Goal: Information Seeking & Learning: Learn about a topic

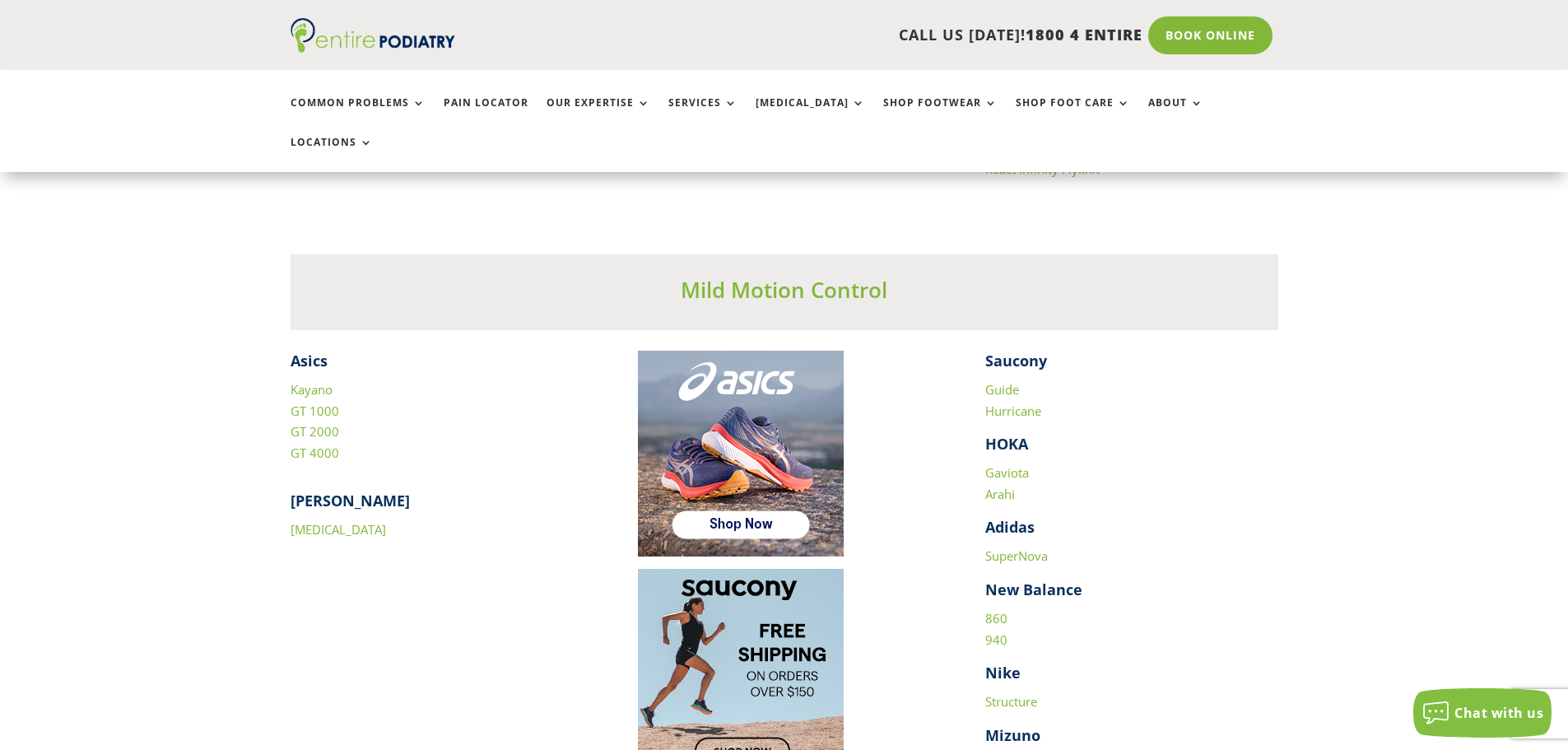
scroll to position [2172, 0]
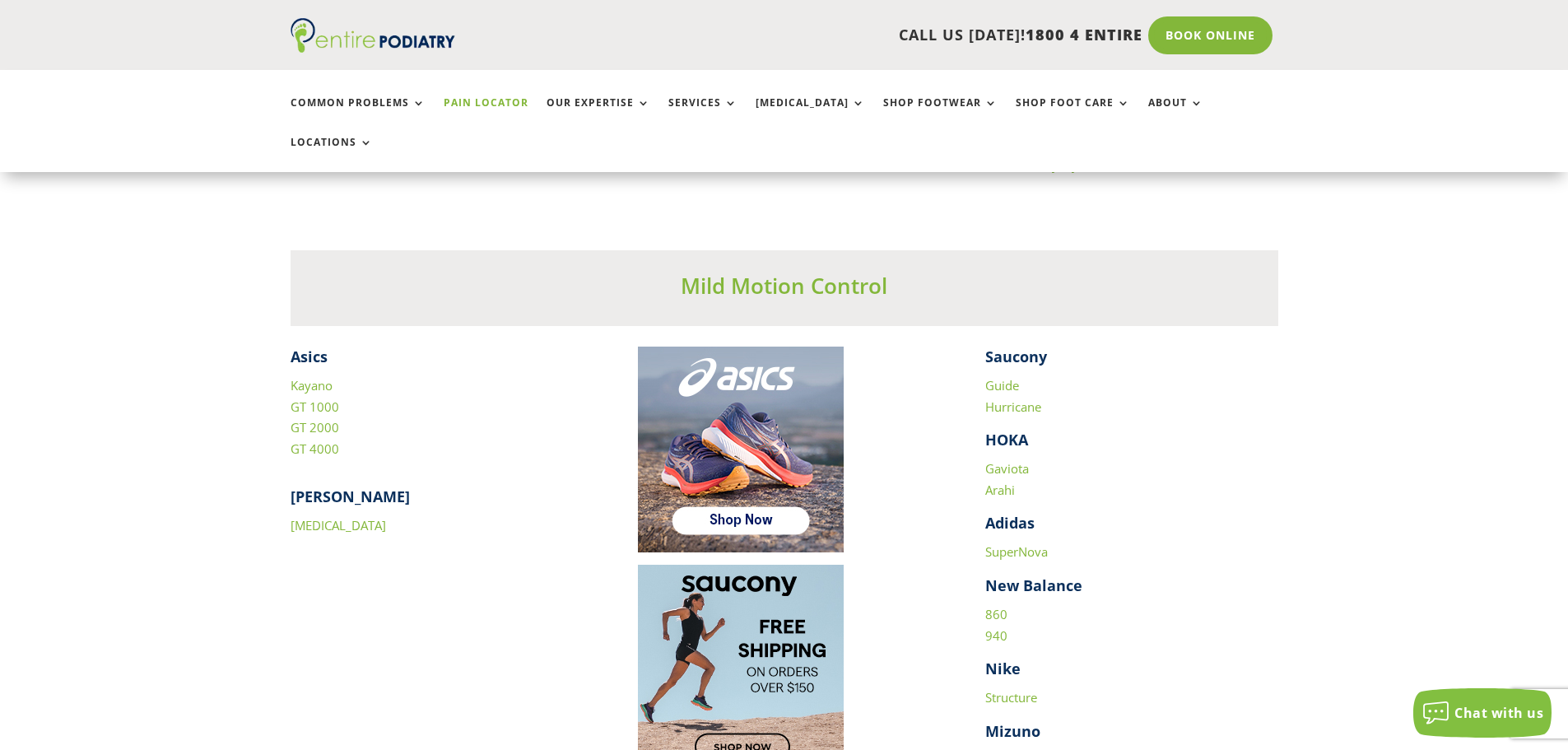
click at [490, 105] on link "Pain Locator" at bounding box center [485, 115] width 85 height 36
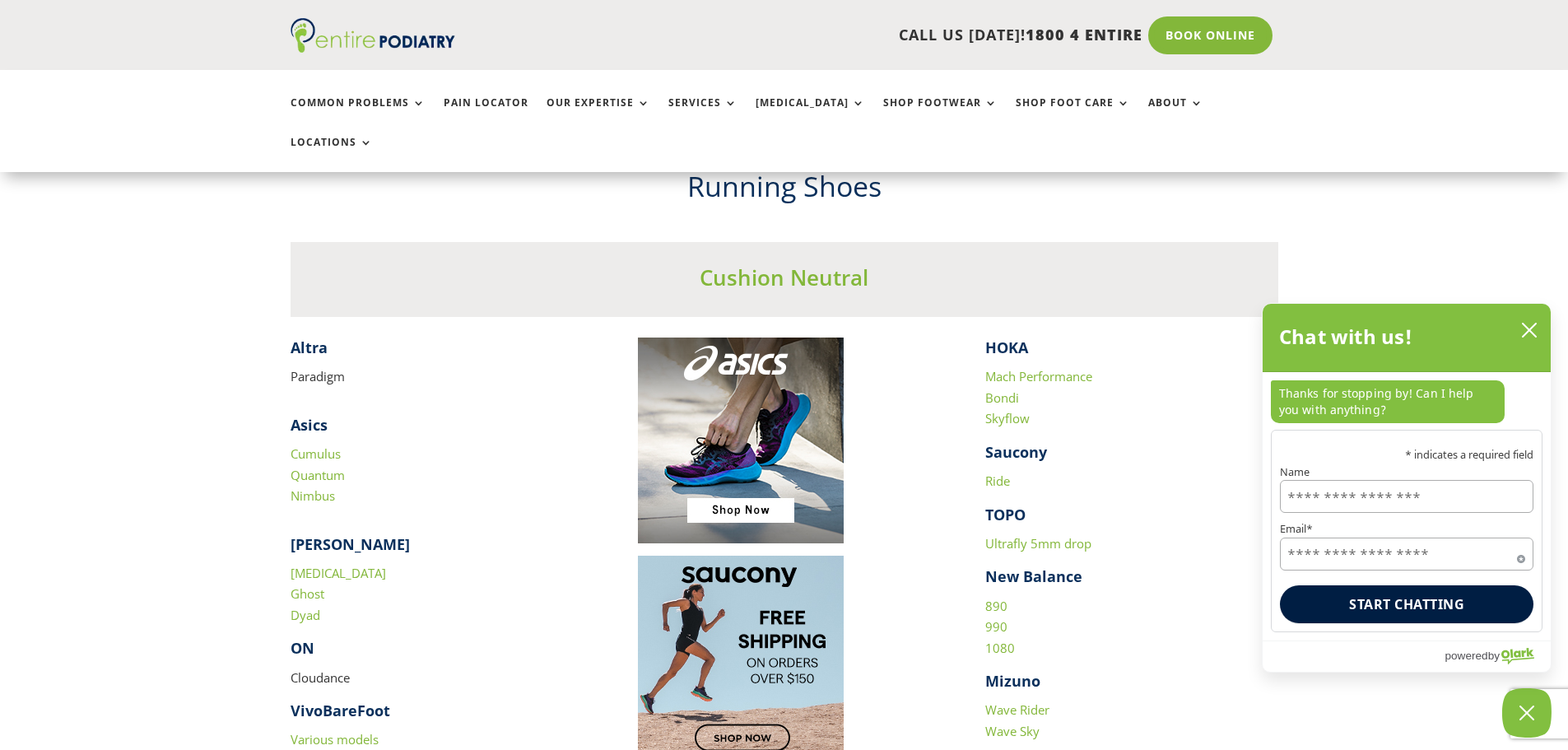
scroll to position [1514, 0]
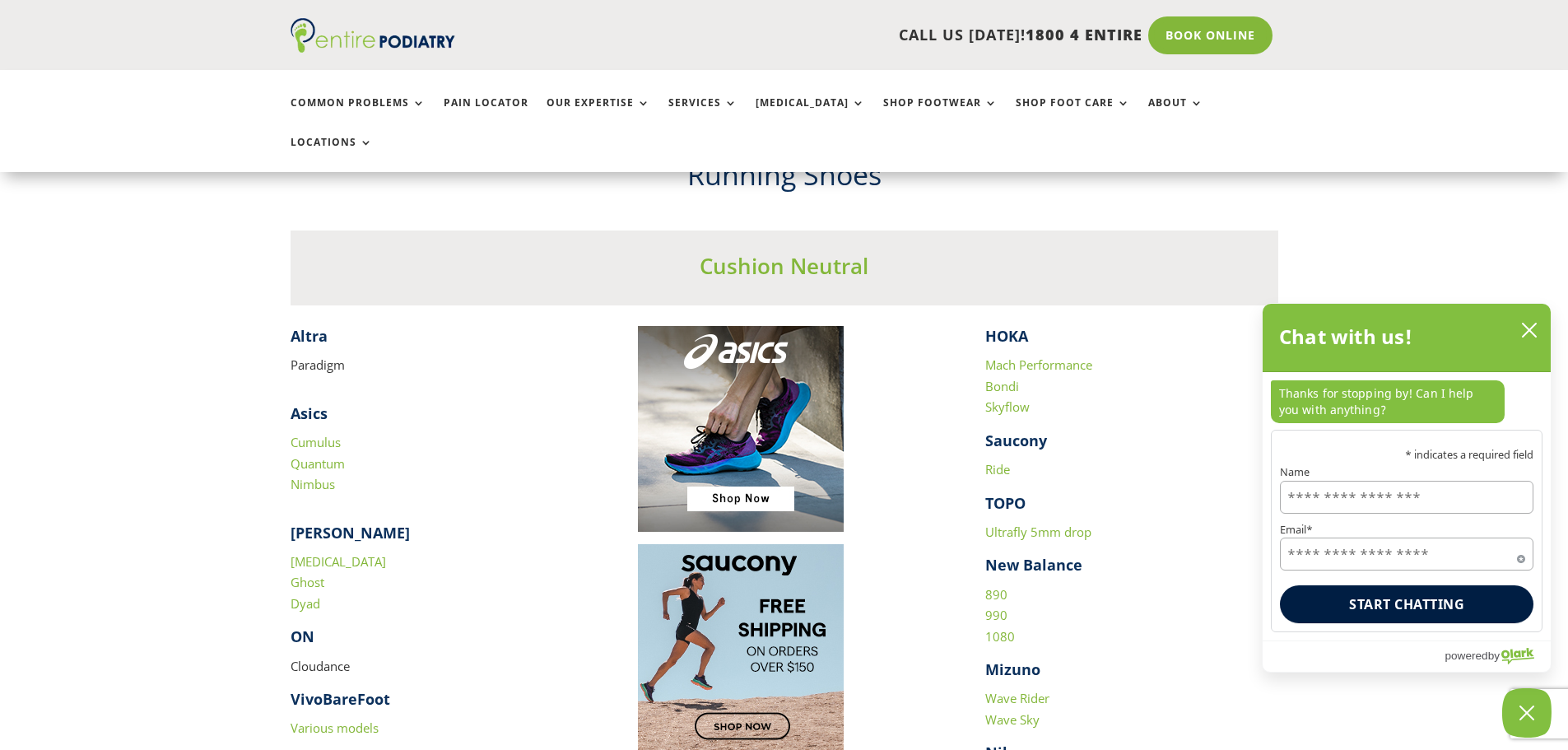
click at [316, 574] on link "Ghost" at bounding box center [308, 582] width 34 height 16
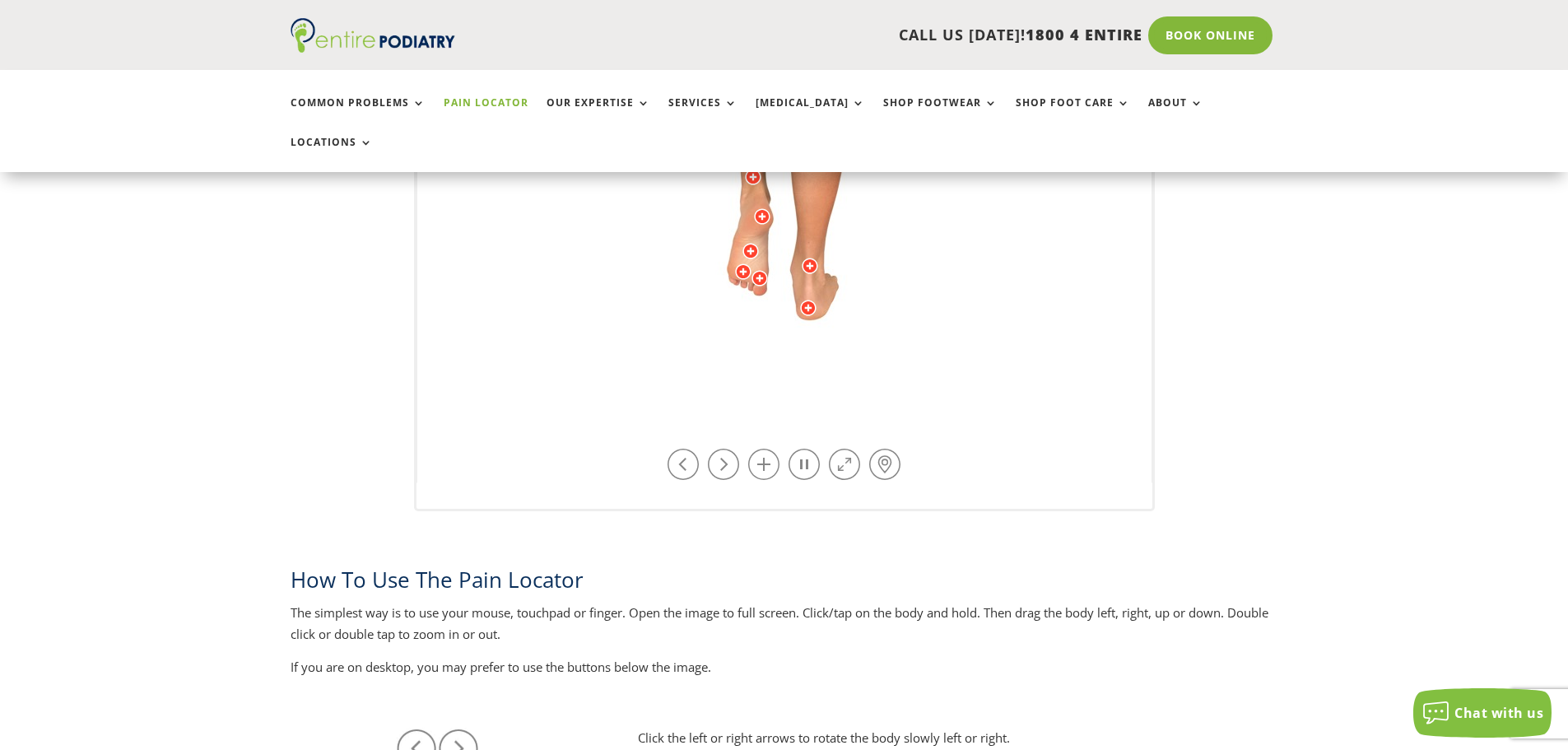
scroll to position [527, 0]
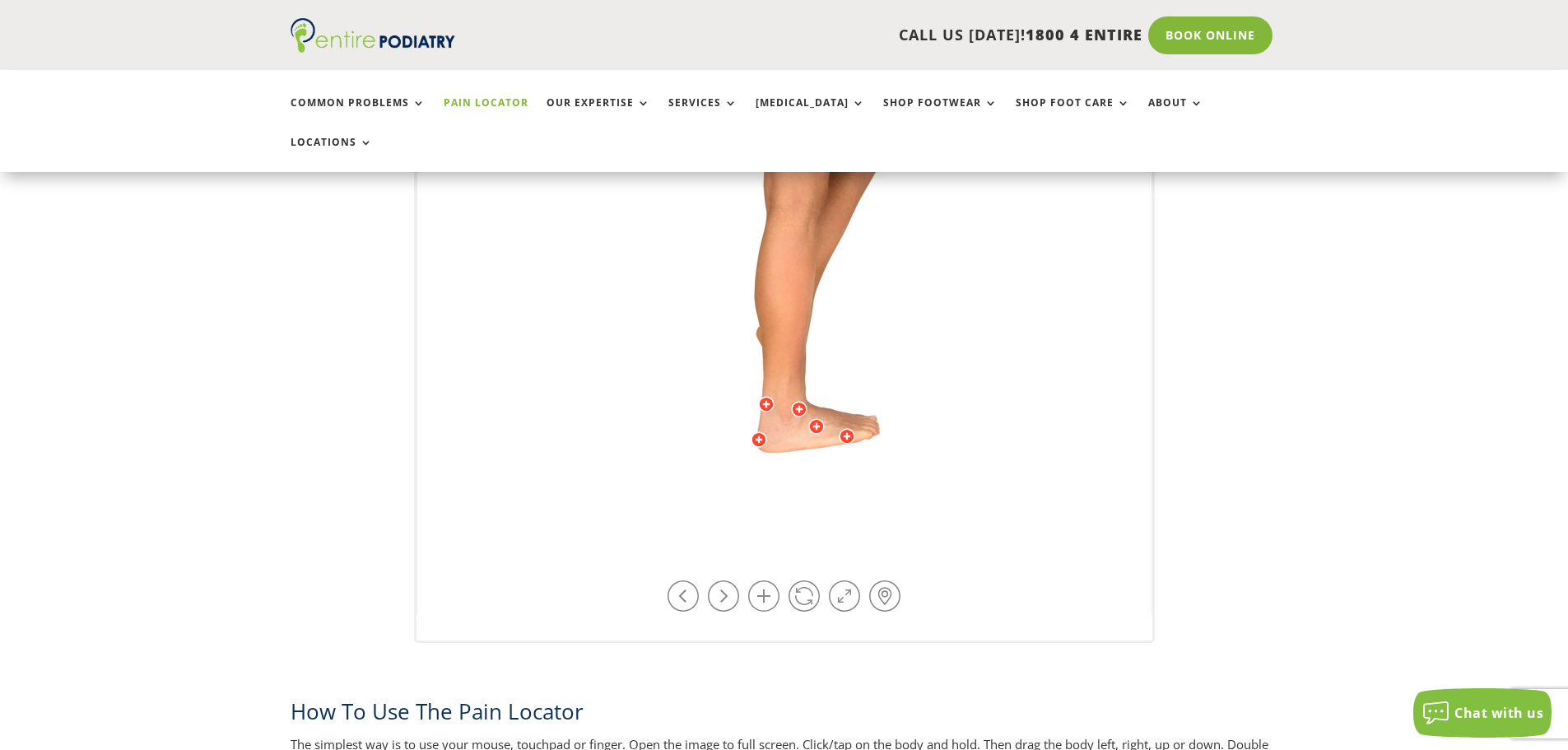
click at [813, 397] on img at bounding box center [784, 209] width 454 height 658
click at [814, 418] on div at bounding box center [816, 426] width 16 height 16
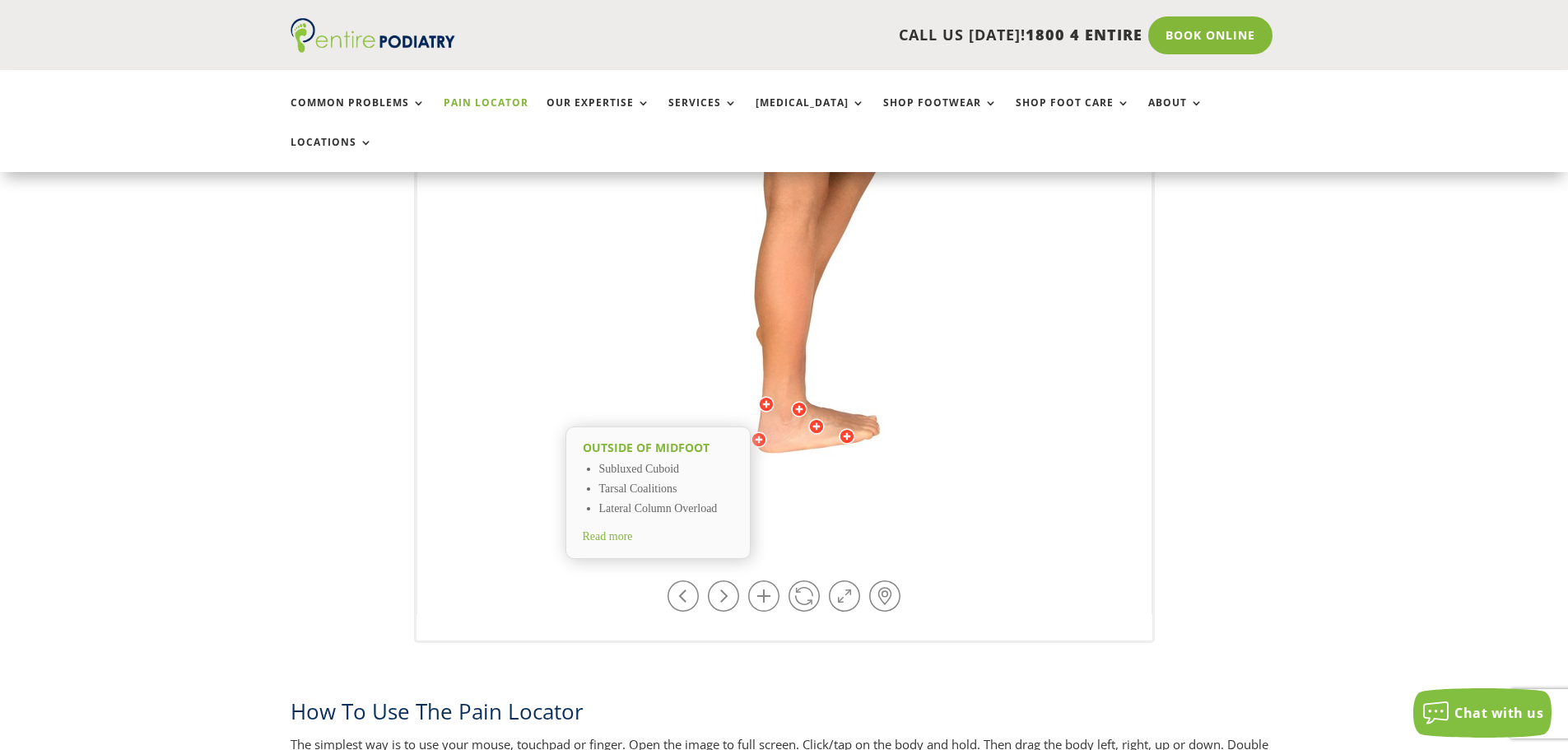
click at [844, 428] on div at bounding box center [847, 436] width 16 height 16
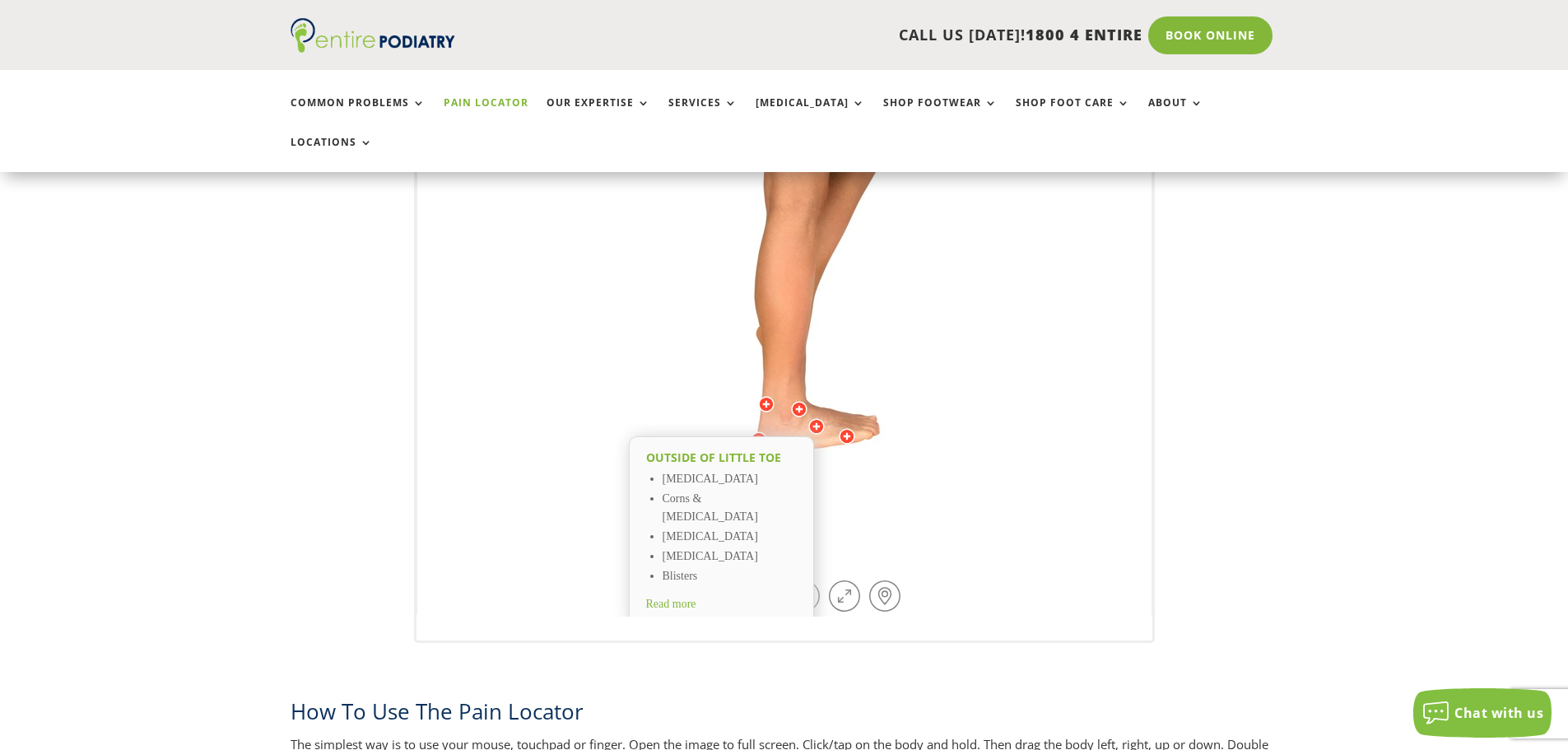
click at [770, 396] on div at bounding box center [766, 404] width 16 height 16
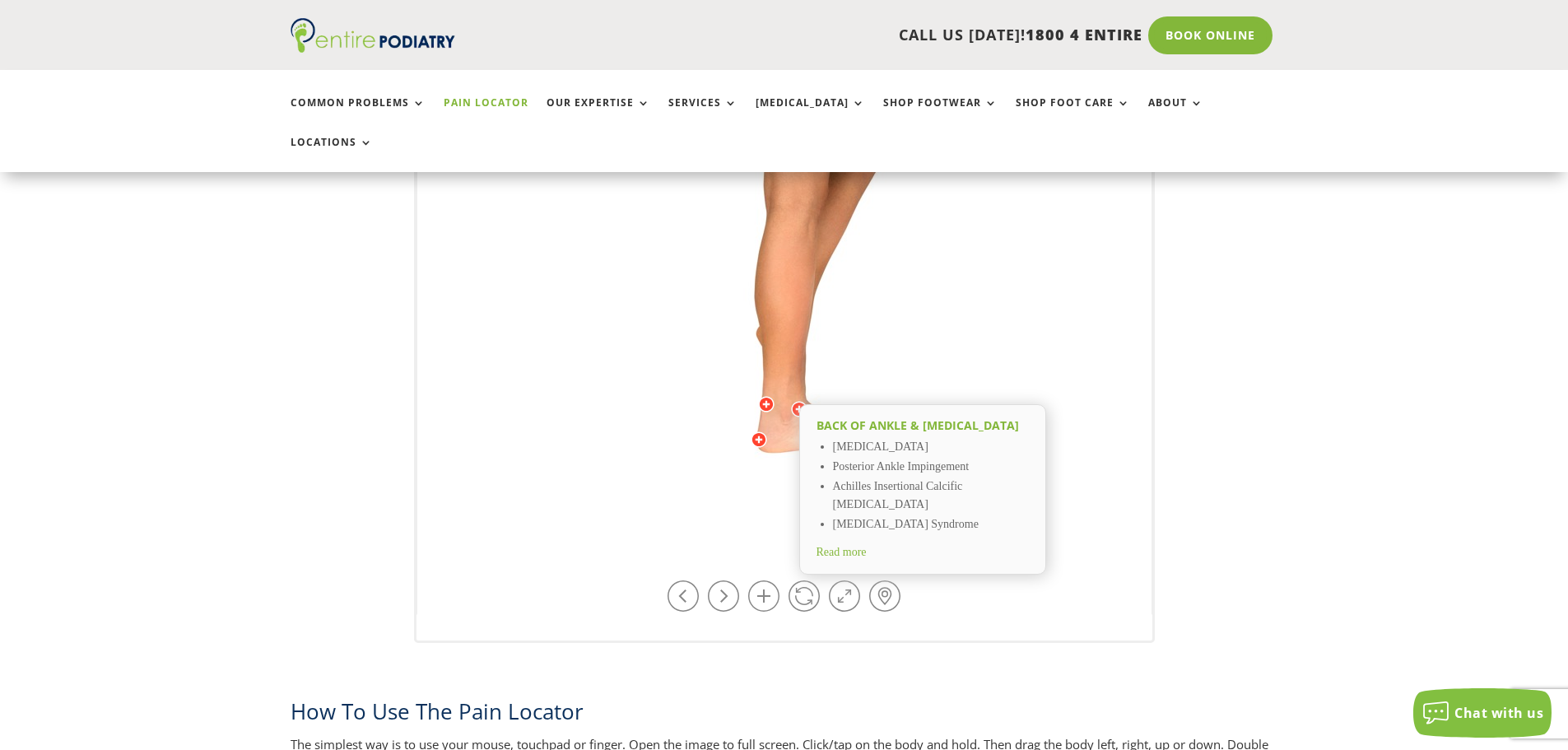
click at [767, 401] on img at bounding box center [784, 209] width 454 height 658
